Goal: Register for event/course

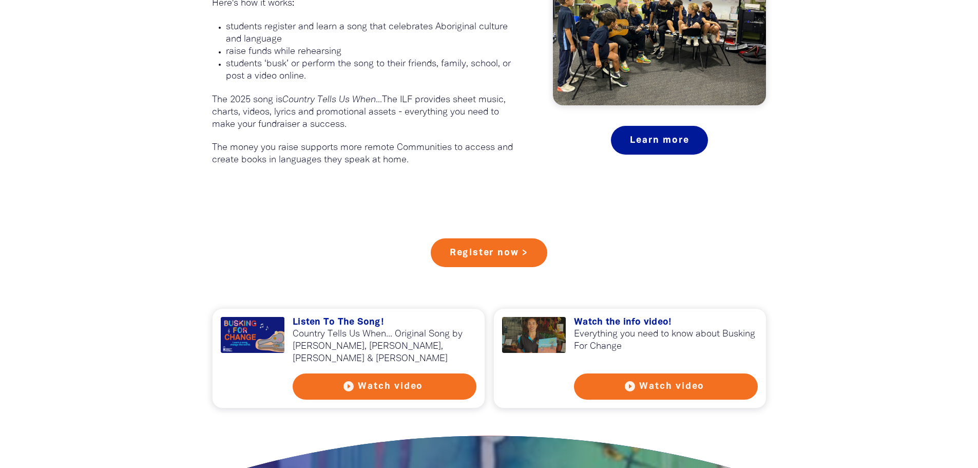
scroll to position [770, 0]
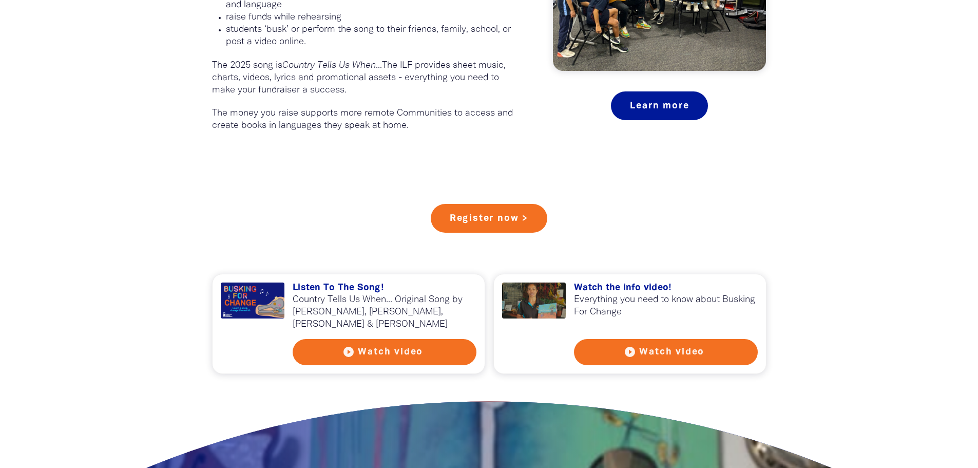
click at [391, 347] on button "play_circle_filled Watch video" at bounding box center [385, 352] width 184 height 26
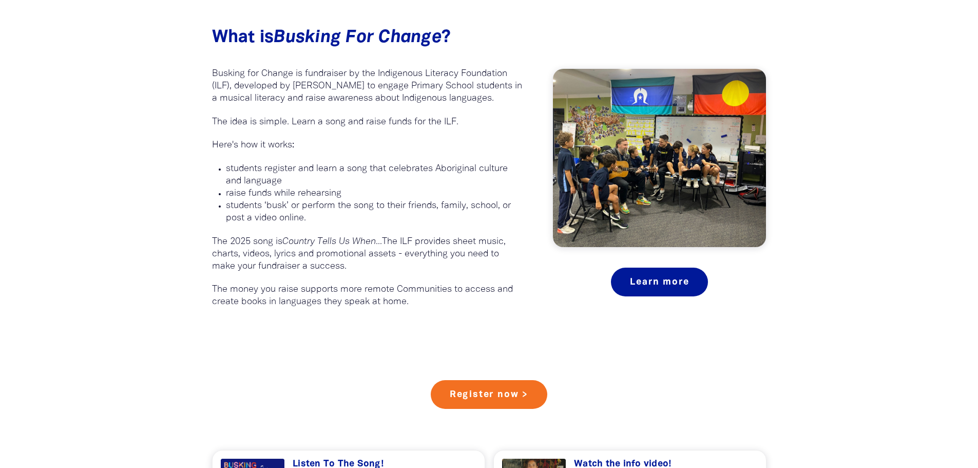
scroll to position [616, 0]
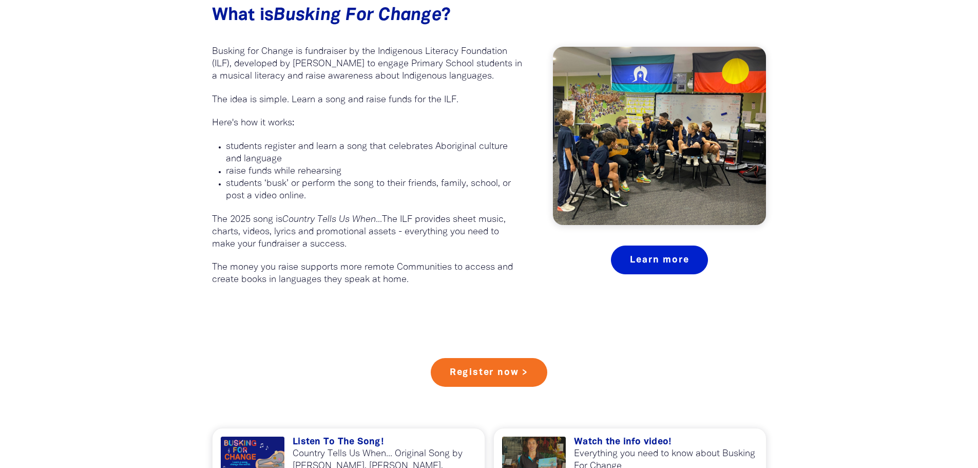
click at [640, 250] on link "Learn more" at bounding box center [659, 259] width 97 height 29
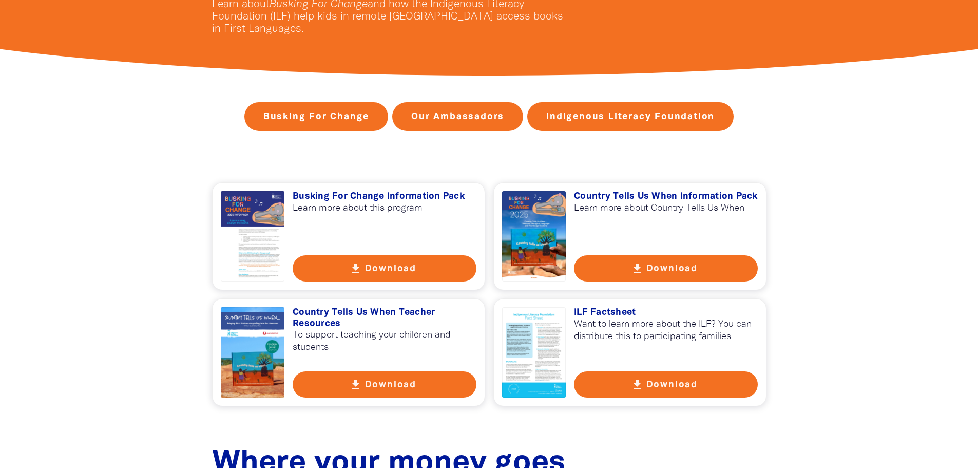
scroll to position [257, 0]
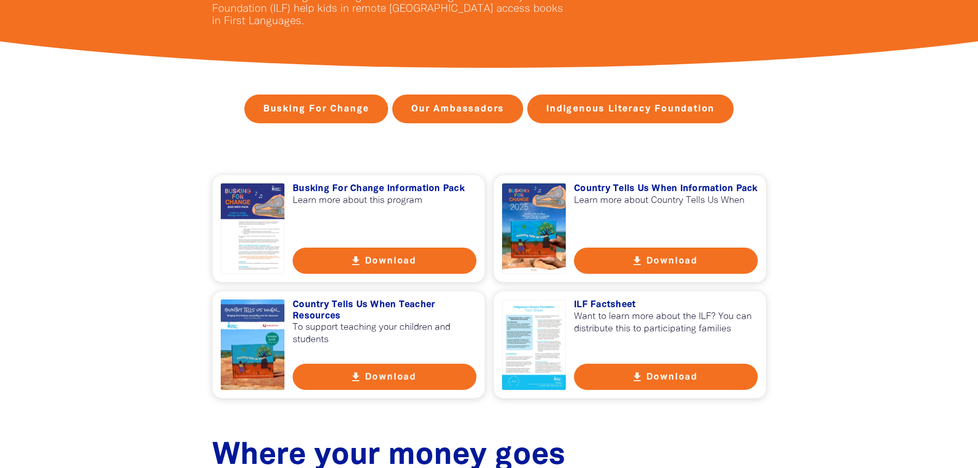
click at [651, 266] on button "get_app Download" at bounding box center [666, 260] width 184 height 26
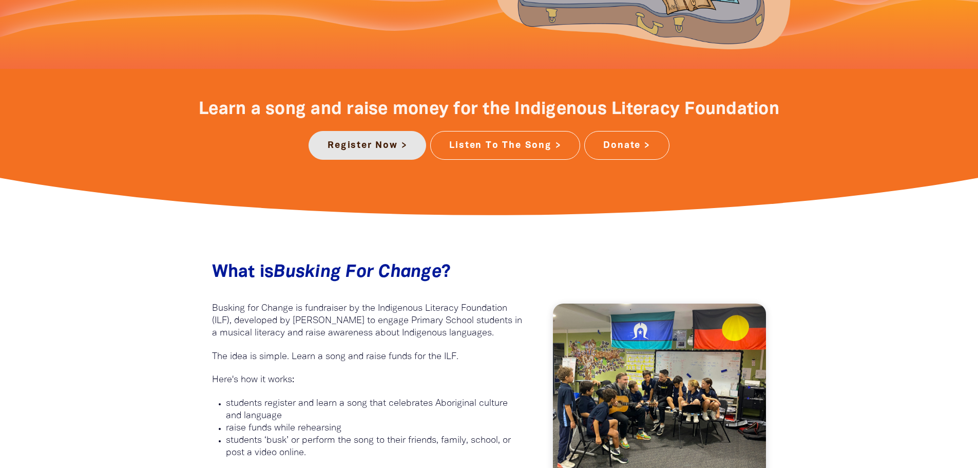
click at [359, 149] on link "Register Now >" at bounding box center [367, 145] width 118 height 29
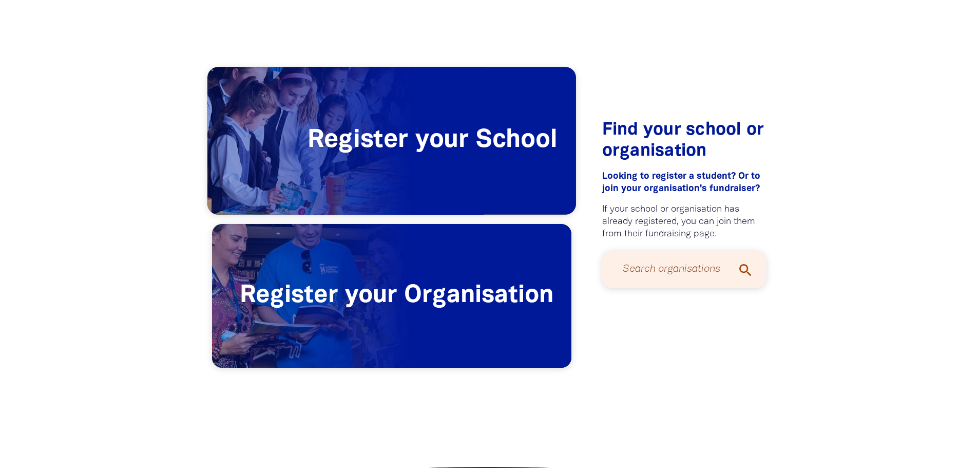
scroll to position [205, 0]
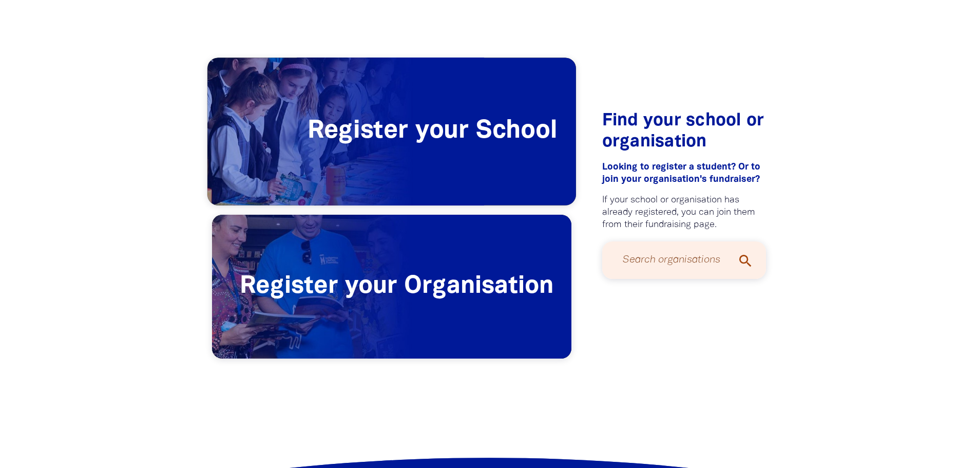
click at [388, 109] on span "Register your School" at bounding box center [391, 131] width 369 height 147
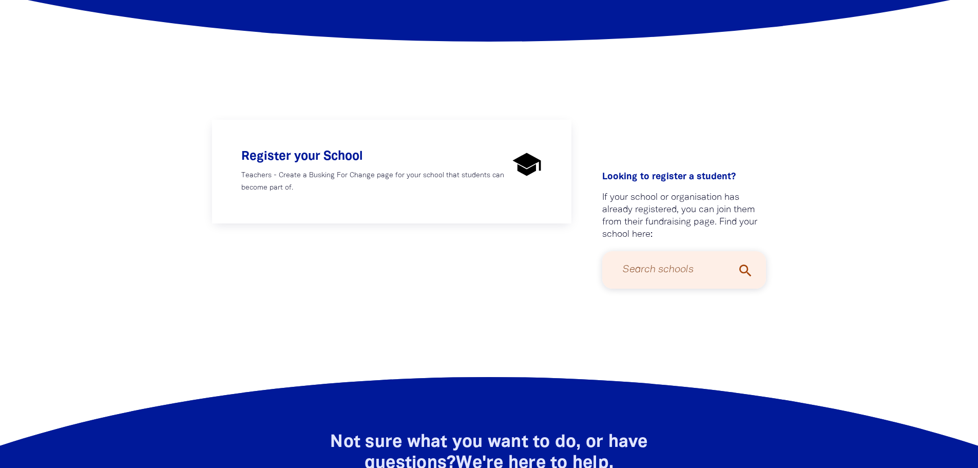
scroll to position [154, 0]
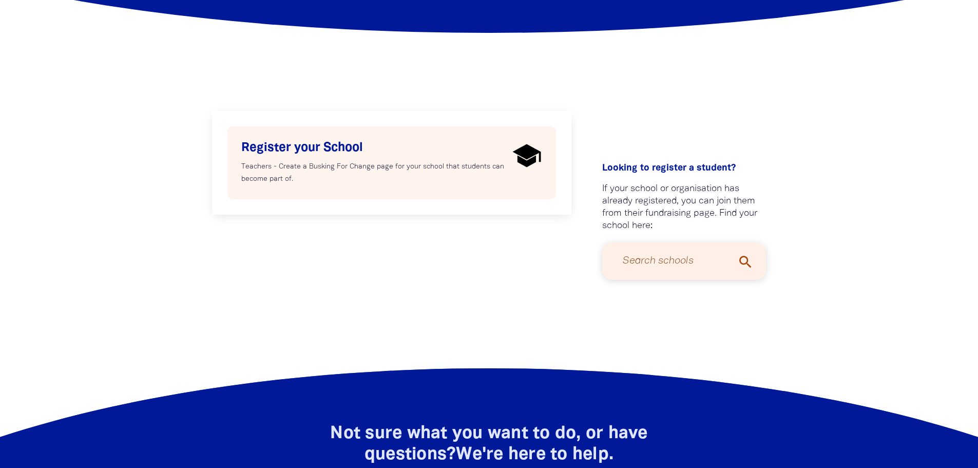
click at [364, 179] on p "Teachers - Create a Busking For Change page for your school that students can b…" at bounding box center [374, 173] width 267 height 25
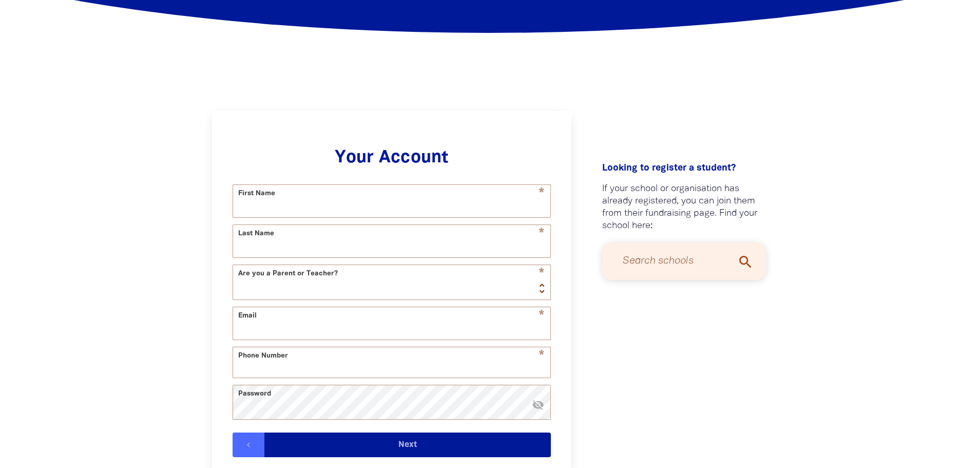
scroll to position [218, 0]
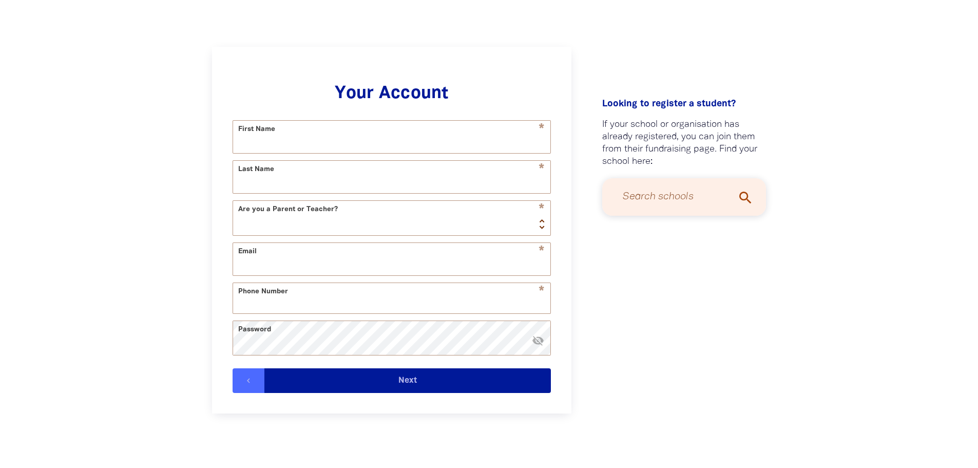
select select "AU"
click at [320, 149] on input "First Name" at bounding box center [391, 137] width 317 height 32
type input "Amarylise"
type input "Bessey"
type input "amarylise.bessey@ed.act.edu.au"
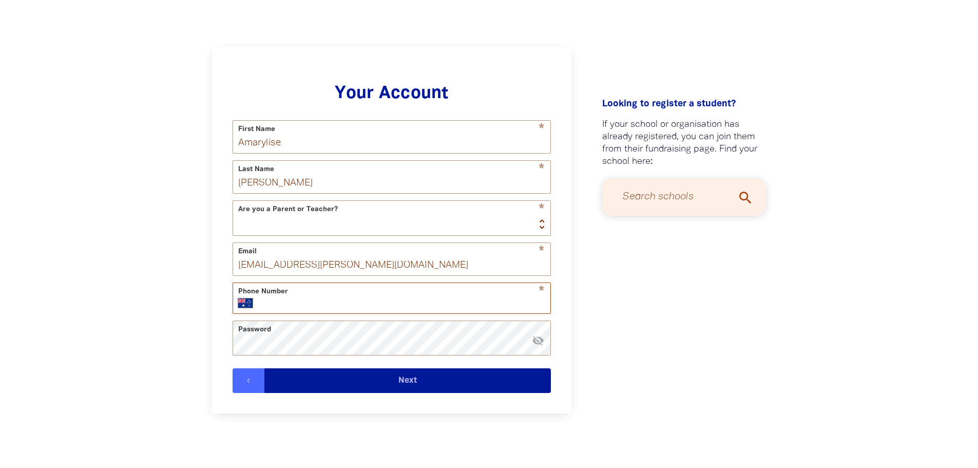
type input "+61 402 776 511"
click at [313, 223] on select "Teacher Parent" at bounding box center [391, 218] width 317 height 34
select select "teacher"
click at [233, 203] on select "Teacher Parent" at bounding box center [391, 218] width 317 height 34
click at [431, 401] on div "Your Account * First Name Amarylise * Last Name Bessey Are you a Parent or Teac…" at bounding box center [391, 238] width 359 height 350
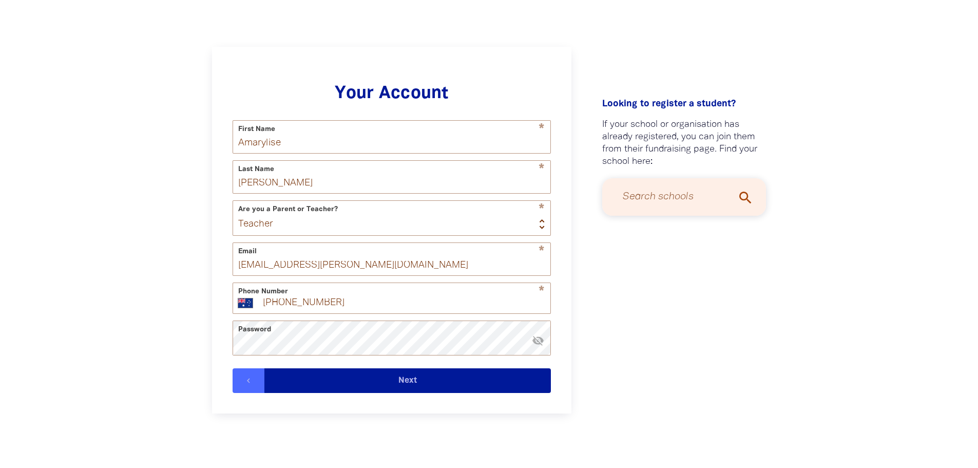
click at [436, 390] on button "Next" at bounding box center [407, 380] width 286 height 25
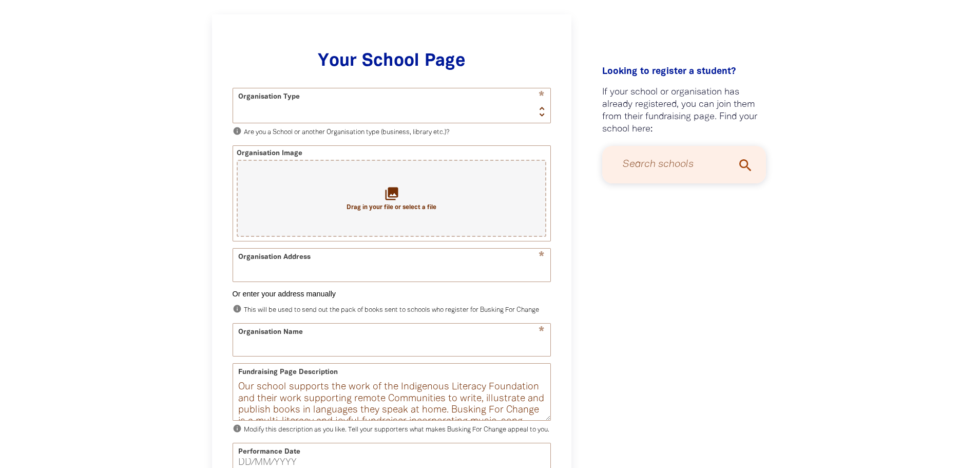
scroll to position [251, 0]
click at [342, 269] on input "Organisation Address" at bounding box center [391, 264] width 317 height 32
click at [320, 100] on select "School Organisation" at bounding box center [391, 105] width 317 height 34
select select "school"
click at [233, 88] on select "School Organisation" at bounding box center [391, 105] width 317 height 34
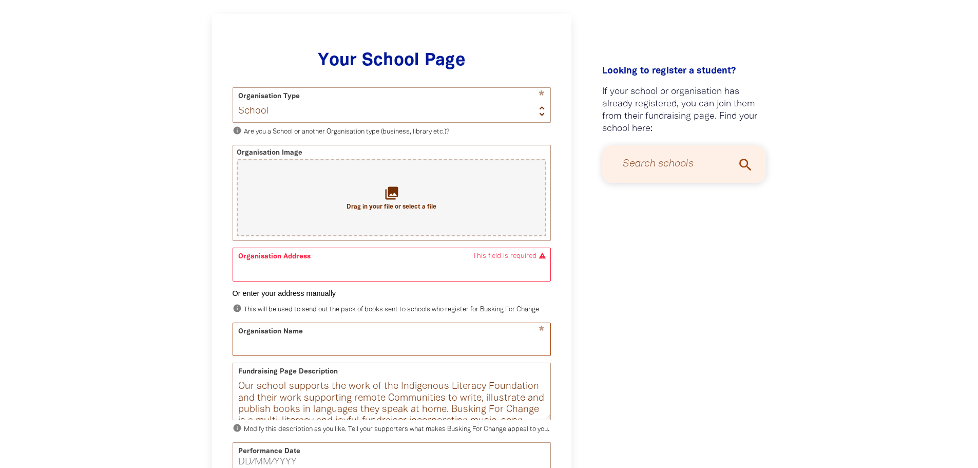
click at [286, 355] on input "Organisation Name" at bounding box center [391, 339] width 317 height 32
type input "Gold"
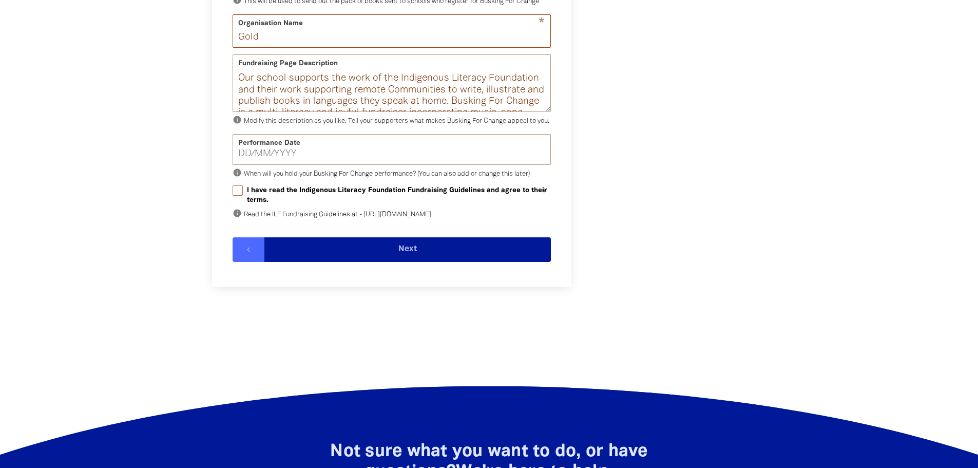
scroll to position [565, 0]
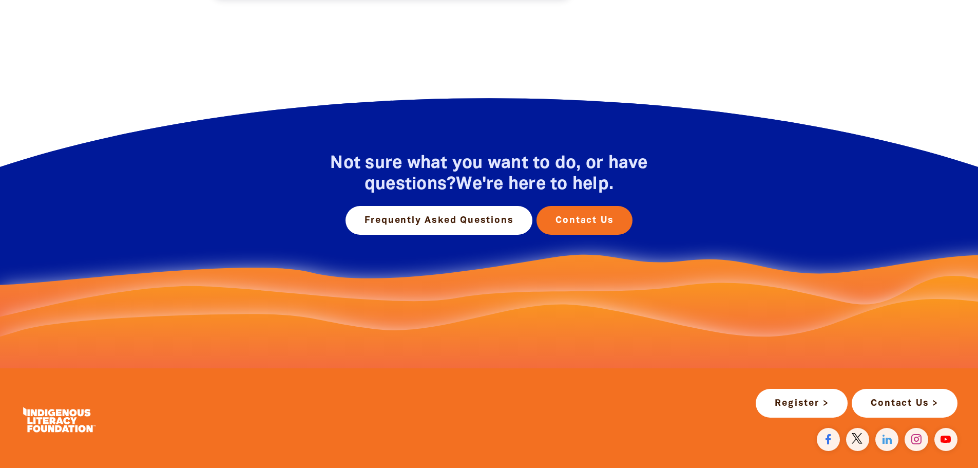
scroll to position [205, 0]
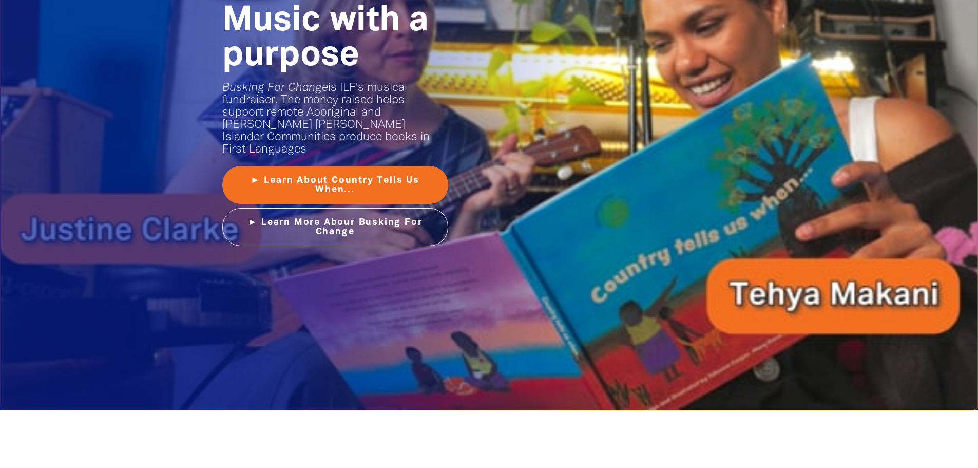
scroll to position [1334, 0]
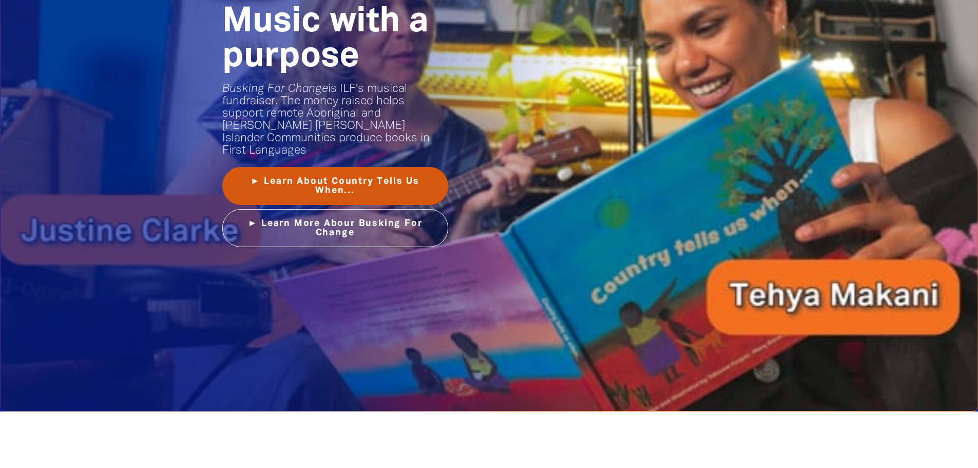
click at [315, 170] on link "► Learn About Country Tells Us When..." at bounding box center [335, 186] width 226 height 38
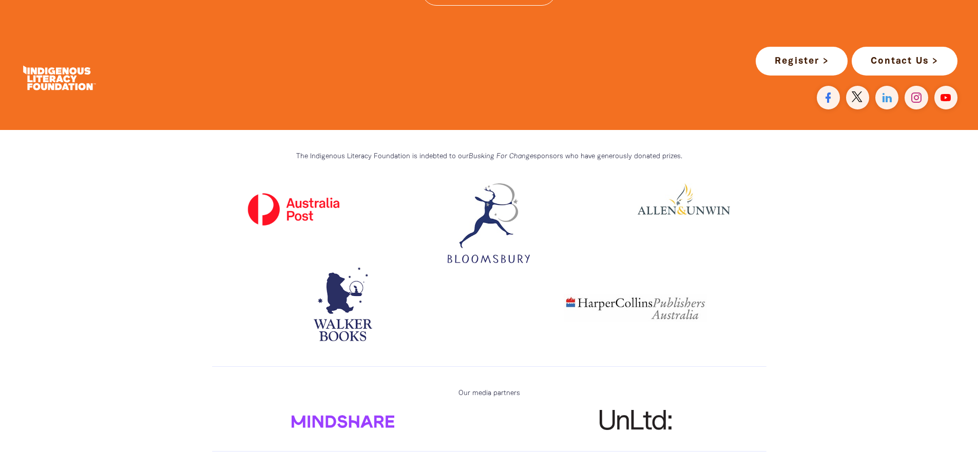
scroll to position [2874, 0]
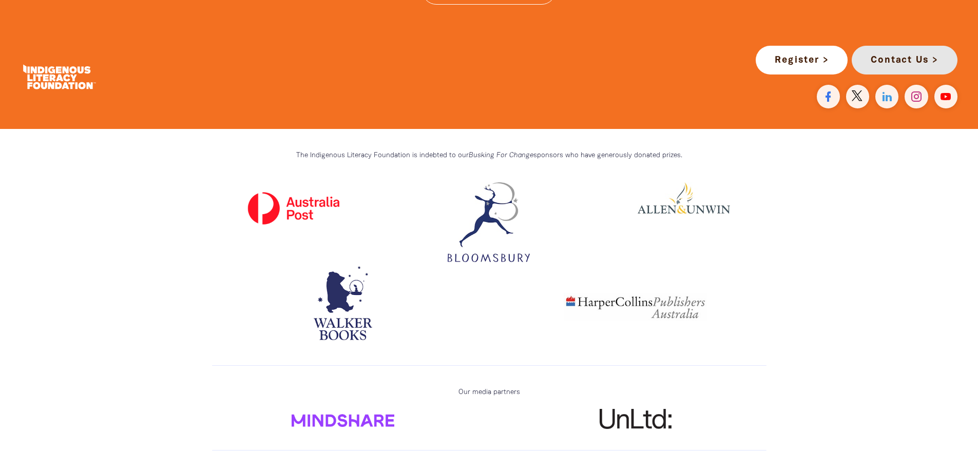
click at [894, 48] on link "Contact Us >" at bounding box center [904, 60] width 106 height 29
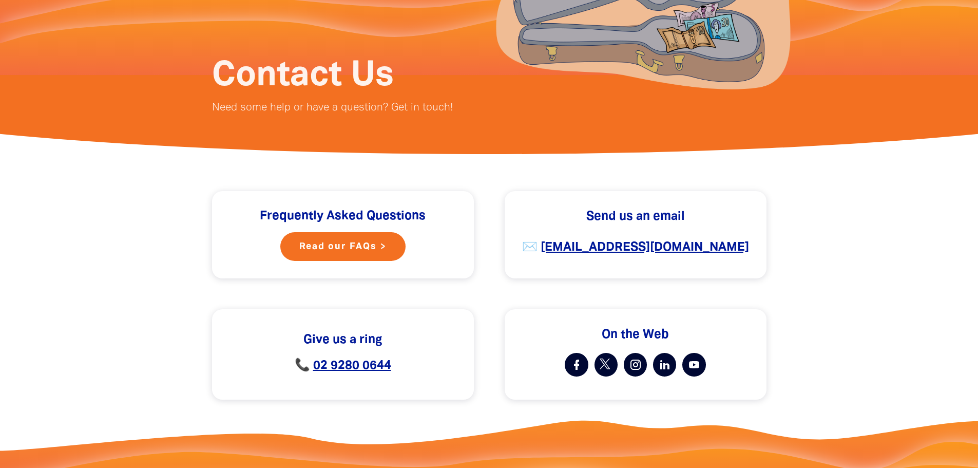
scroll to position [154, 0]
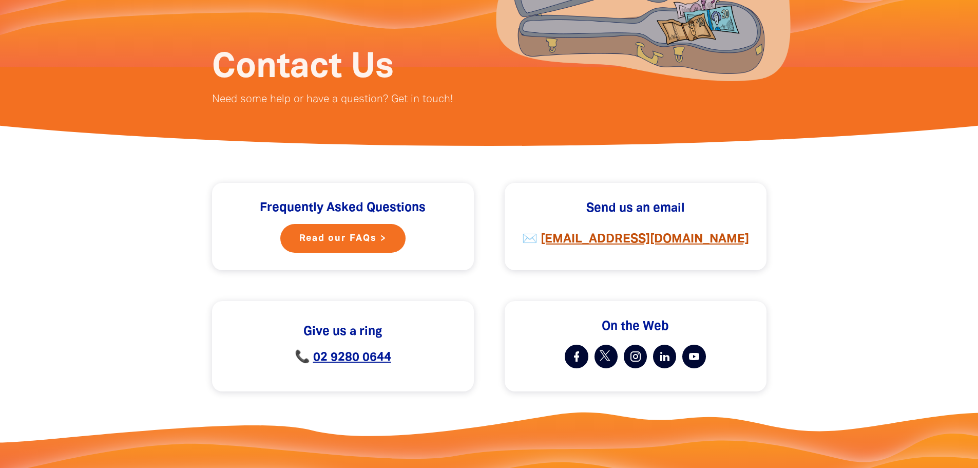
click at [611, 237] on strong "busking@ilf.org.au" at bounding box center [644, 239] width 208 height 11
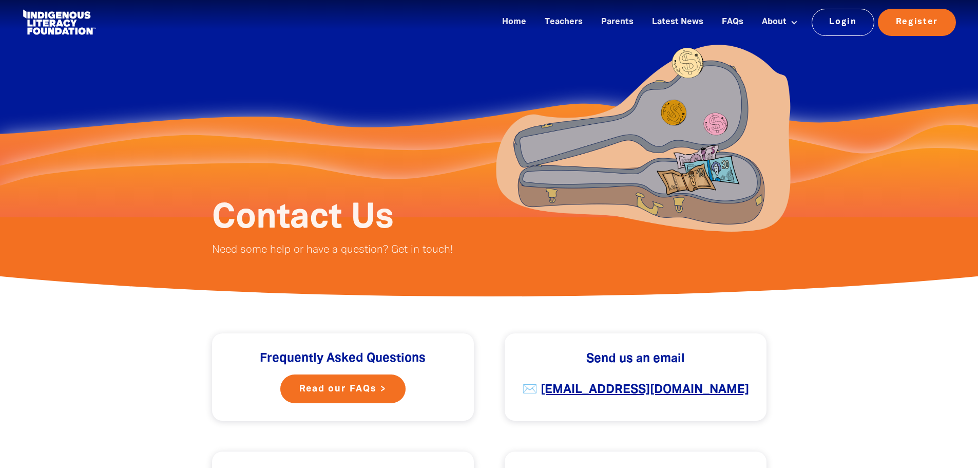
scroll to position [0, 0]
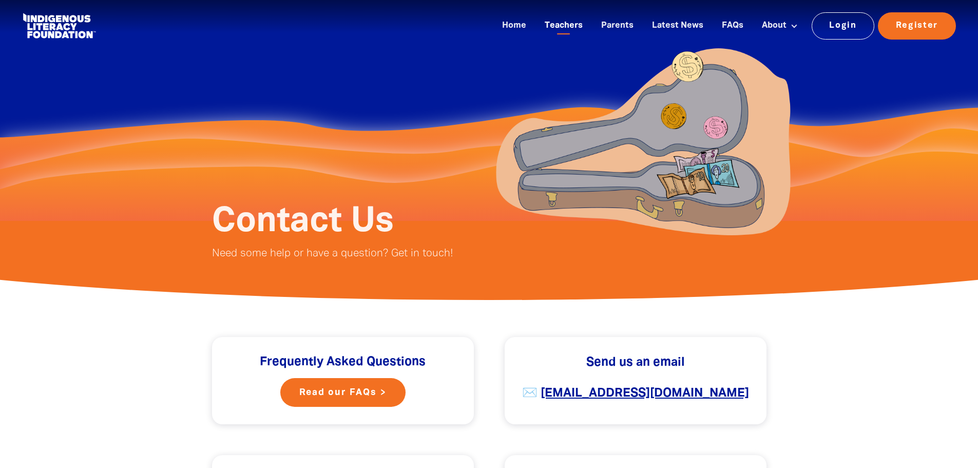
click at [566, 20] on link "Teachers" at bounding box center [563, 25] width 50 height 17
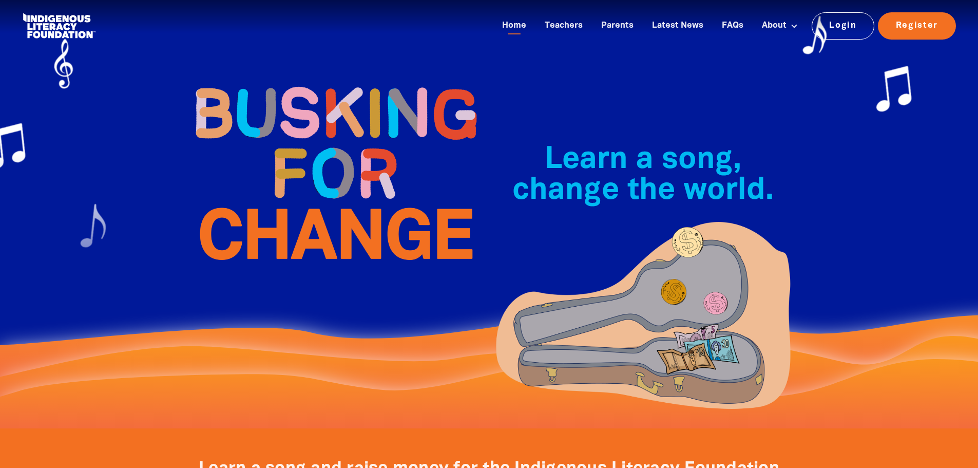
scroll to position [2911, 0]
